Goal: Task Accomplishment & Management: Use online tool/utility

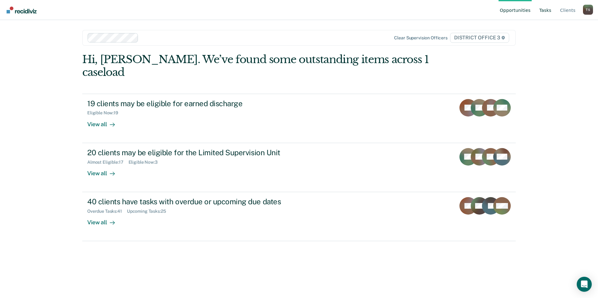
click at [546, 10] on link "Tasks" at bounding box center [545, 10] width 15 height 20
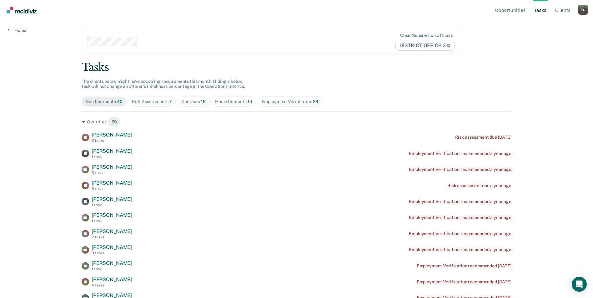
click at [183, 102] on div "Contacts 19" at bounding box center [193, 101] width 24 height 5
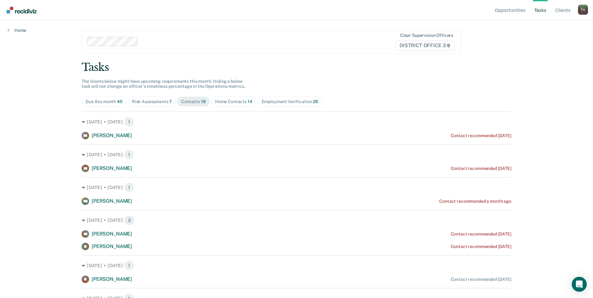
click at [144, 107] on span "Risk Assessments 7" at bounding box center [152, 102] width 48 height 10
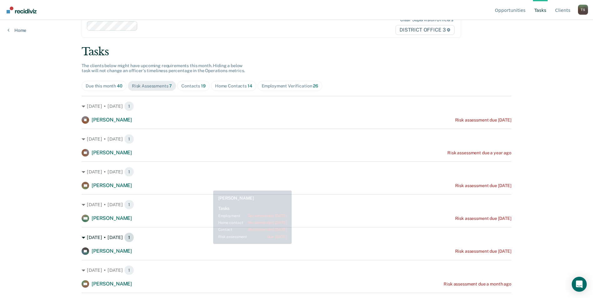
scroll to position [38, 0]
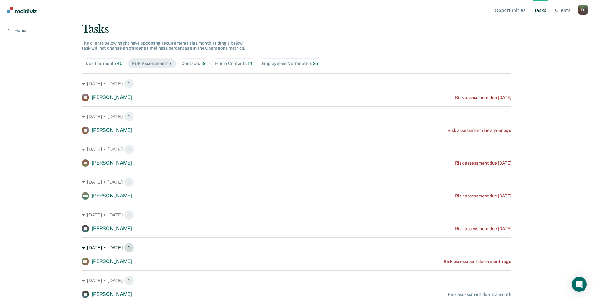
drag, startPoint x: 209, startPoint y: 161, endPoint x: 198, endPoint y: 245, distance: 85.4
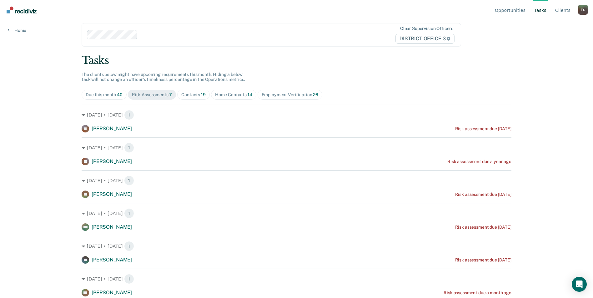
scroll to position [0, 0]
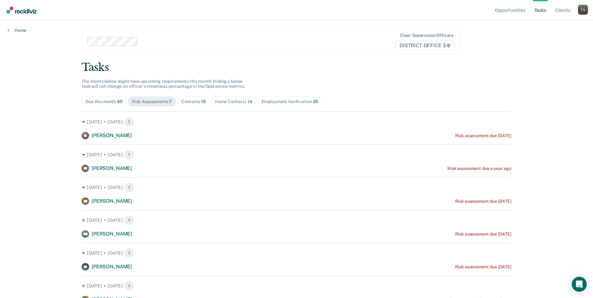
click at [193, 101] on div "Contacts 19" at bounding box center [193, 101] width 24 height 5
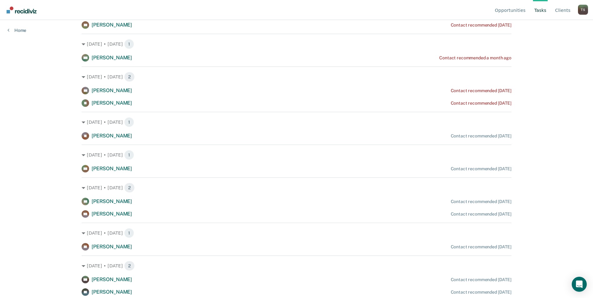
scroll to position [156, 0]
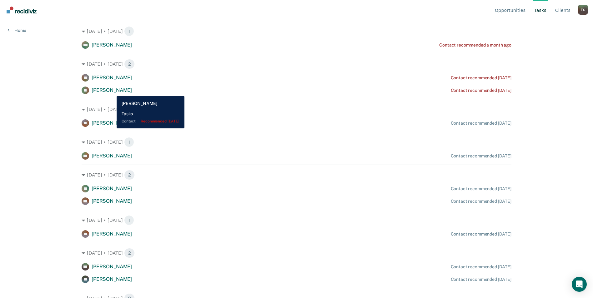
click at [112, 91] on span "Imer Gonzalez" at bounding box center [112, 90] width 40 height 6
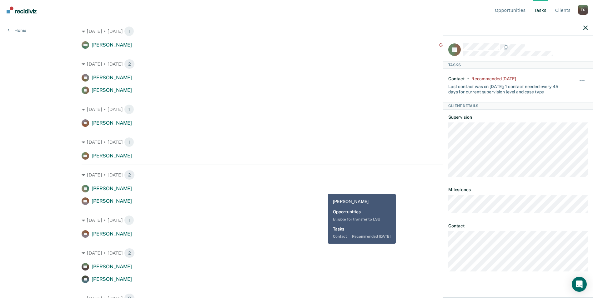
click at [309, 194] on div "AC Andrew Cavigliano-Piper Contact recommended in 10 days MT Michael Trice Cont…" at bounding box center [297, 195] width 430 height 20
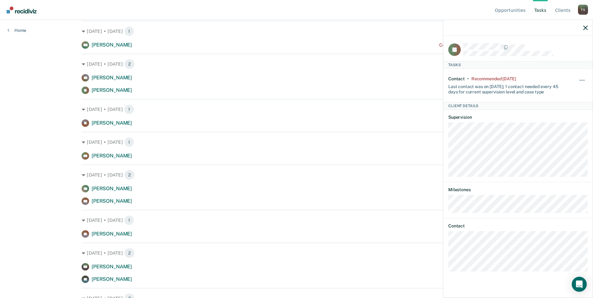
click at [583, 28] on div at bounding box center [517, 28] width 149 height 16
click at [586, 28] on icon "button" at bounding box center [585, 28] width 4 height 4
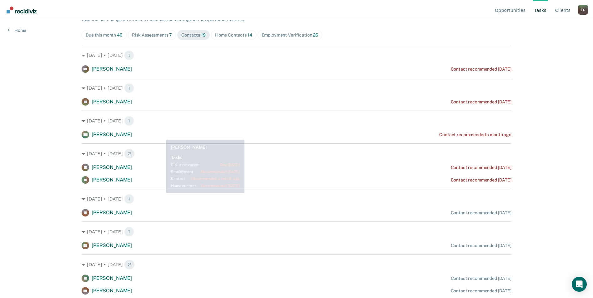
scroll to position [63, 0]
